Goal: Information Seeking & Learning: Compare options

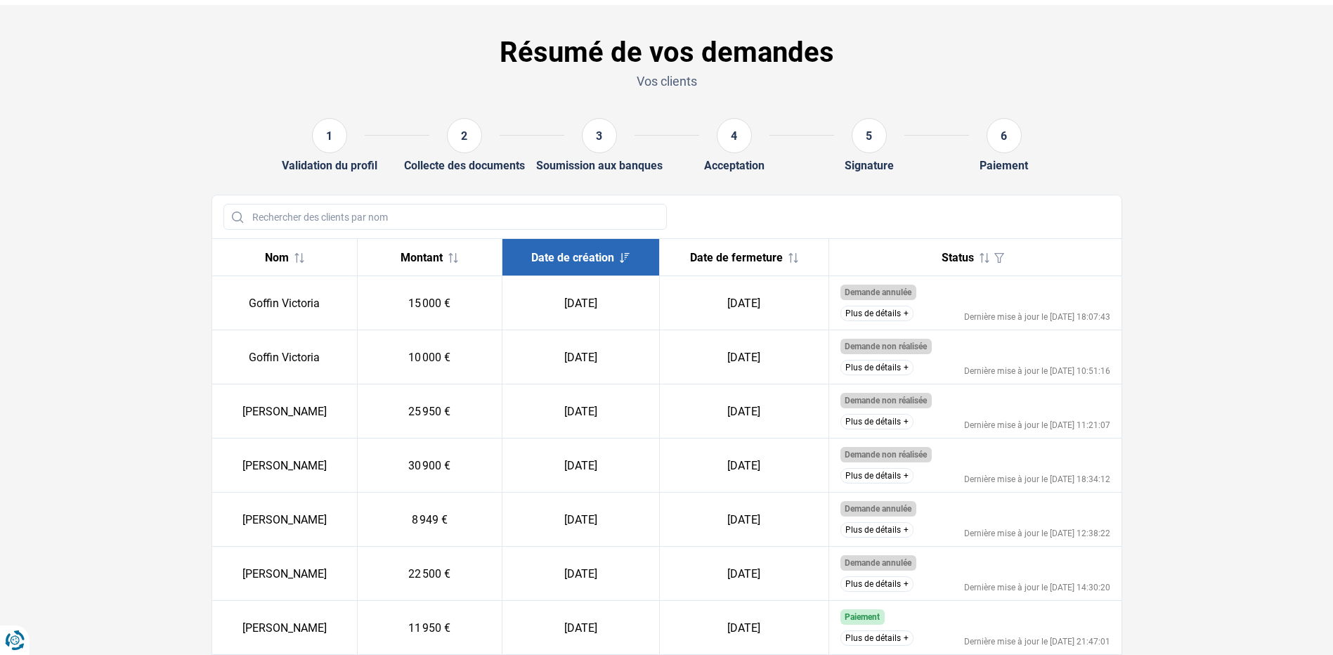
scroll to position [128, 0]
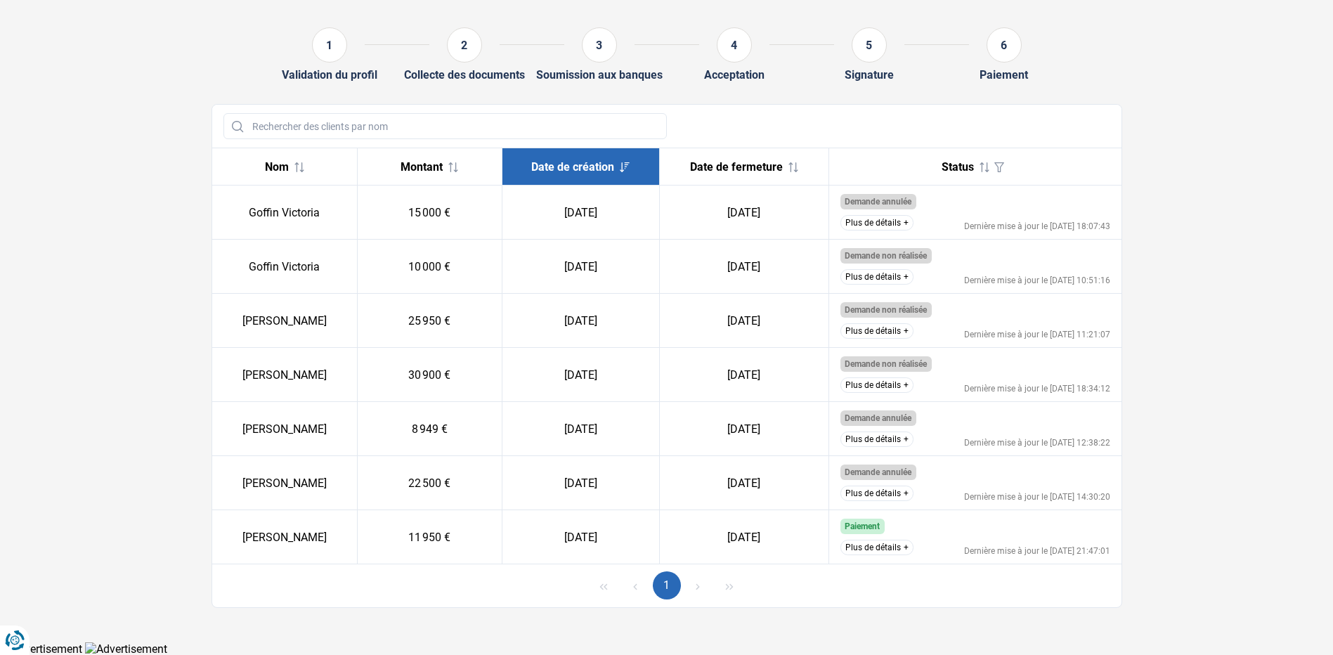
click at [871, 547] on button "Plus de détails" at bounding box center [876, 547] width 73 height 15
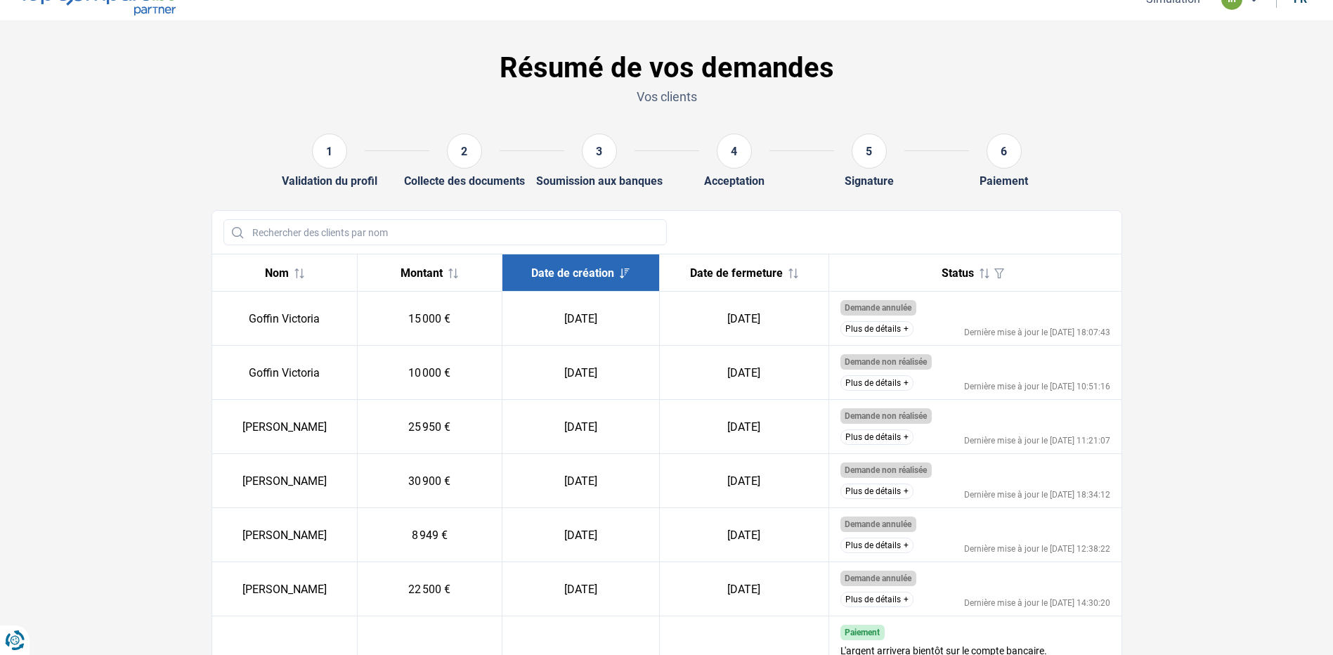
scroll to position [0, 0]
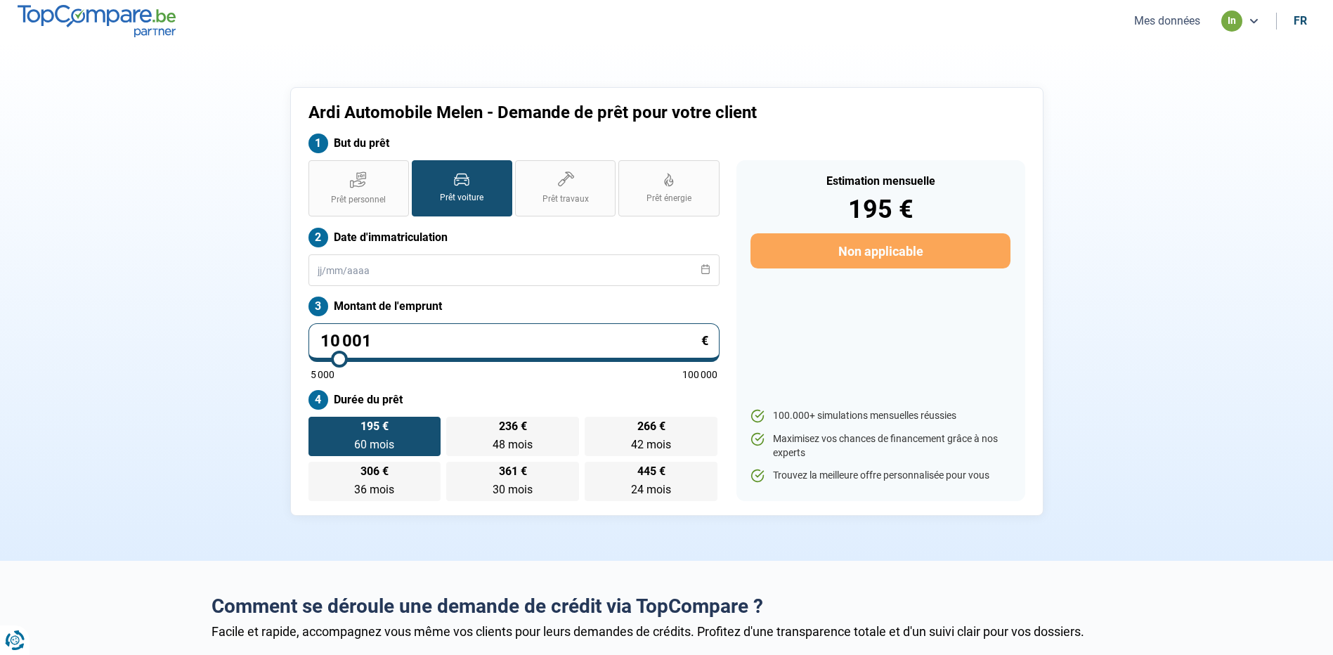
click at [1178, 20] on button "Mes données" at bounding box center [1167, 20] width 74 height 15
